Goal: Task Accomplishment & Management: Manage account settings

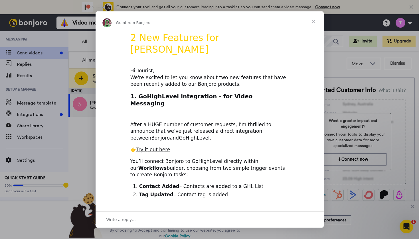
click at [313, 22] on span "Close" at bounding box center [313, 21] width 21 height 21
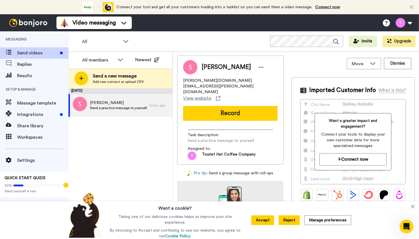
click at [290, 221] on button "Reject" at bounding box center [289, 221] width 21 height 10
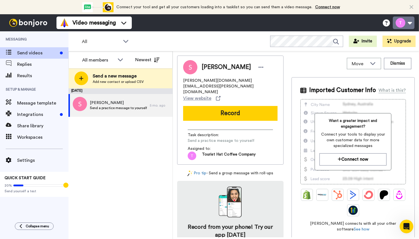
click at [409, 22] on button at bounding box center [404, 23] width 22 height 13
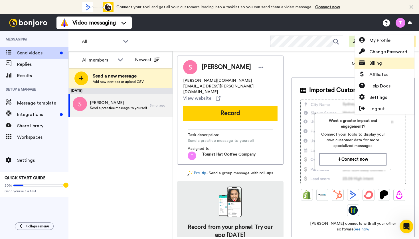
click at [386, 66] on link "Billing" at bounding box center [385, 63] width 60 height 11
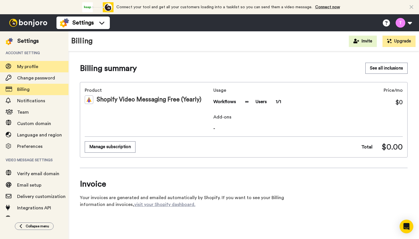
click at [33, 65] on span "My profile" at bounding box center [27, 66] width 21 height 5
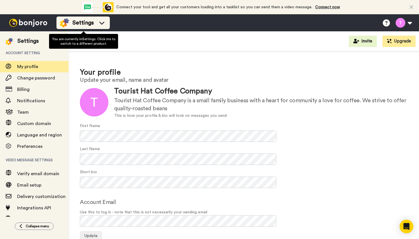
click at [103, 23] on icon at bounding box center [101, 23] width 9 height 6
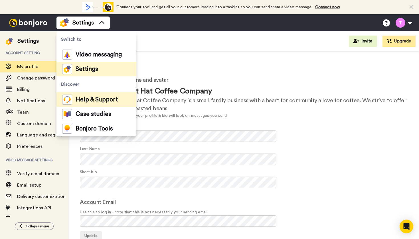
click at [109, 100] on span "Help & Support" at bounding box center [97, 100] width 42 height 6
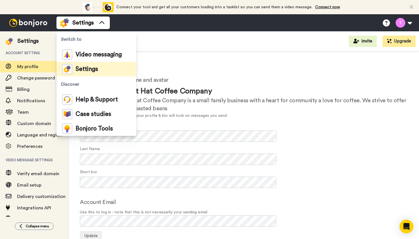
click at [187, 41] on div "Settings Invite Upgrade" at bounding box center [243, 41] width 351 height 20
